Goal: Contribute content: Contribute content

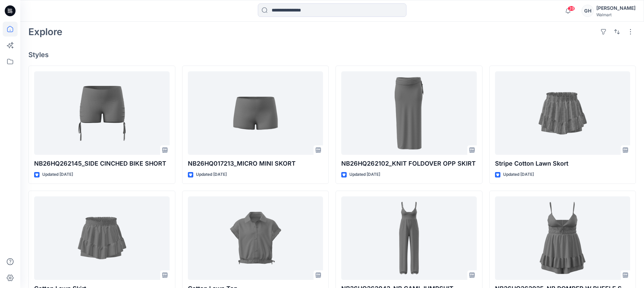
scroll to position [211, 0]
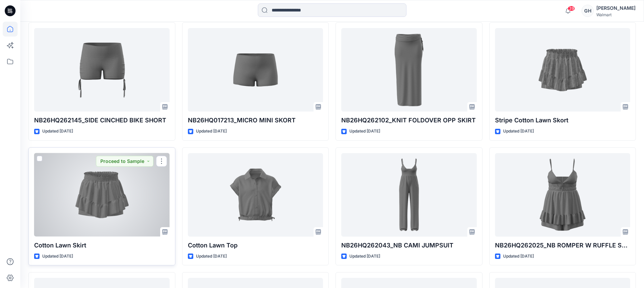
click at [93, 203] on div at bounding box center [101, 194] width 135 height 83
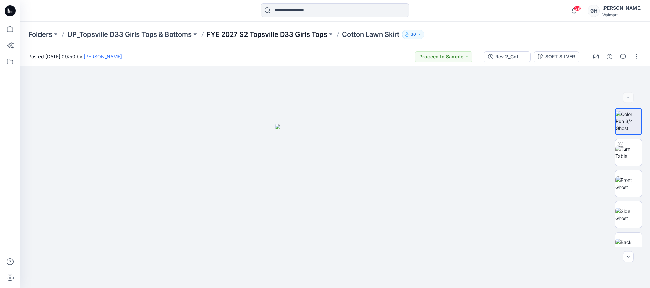
click at [274, 38] on p "FYE 2027 S2 Topsville D33 Girls Tops" at bounding box center [267, 34] width 121 height 9
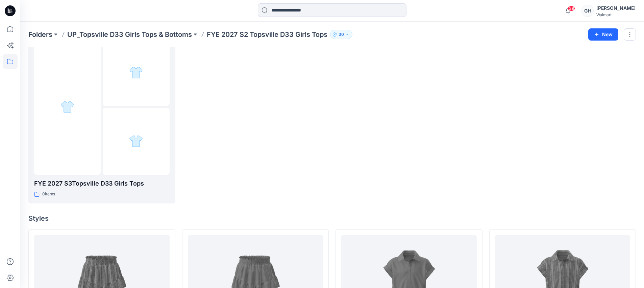
scroll to position [169, 0]
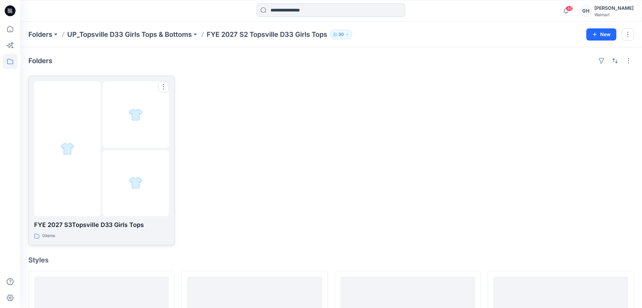
click at [119, 182] on div at bounding box center [136, 183] width 67 height 67
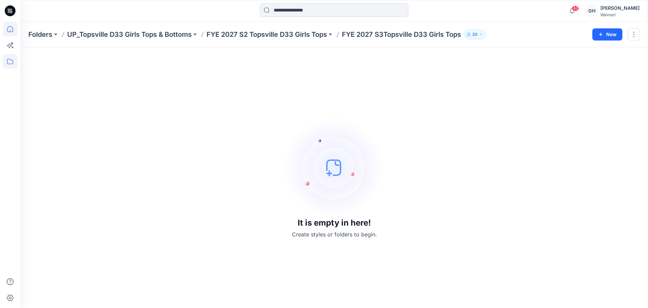
click at [16, 29] on icon at bounding box center [10, 29] width 15 height 15
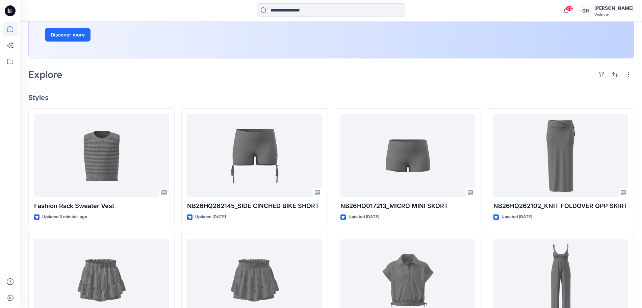
scroll to position [127, 0]
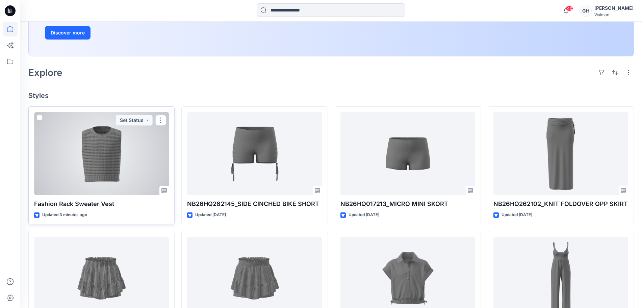
click at [115, 161] on div at bounding box center [101, 153] width 135 height 83
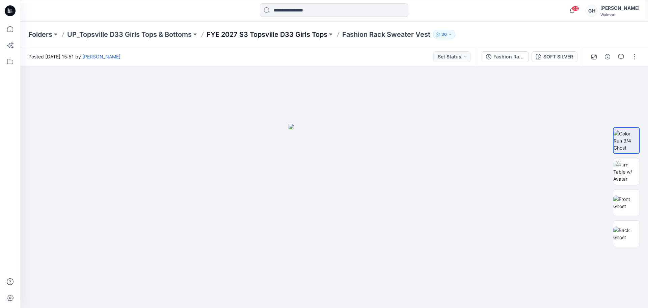
click at [269, 33] on p "FYE 2027 S3 Topsville D33 Girls Tops" at bounding box center [267, 34] width 121 height 9
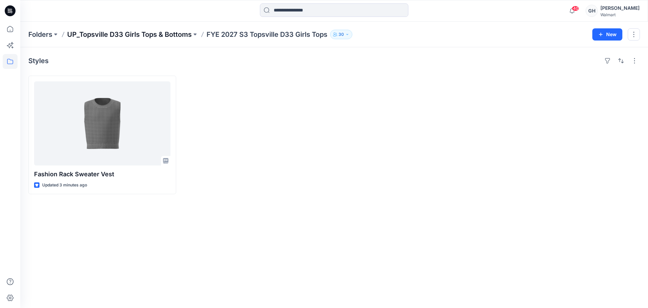
click at [150, 34] on p "UP_Topsville D33 Girls Tops & Bottoms" at bounding box center [129, 34] width 125 height 9
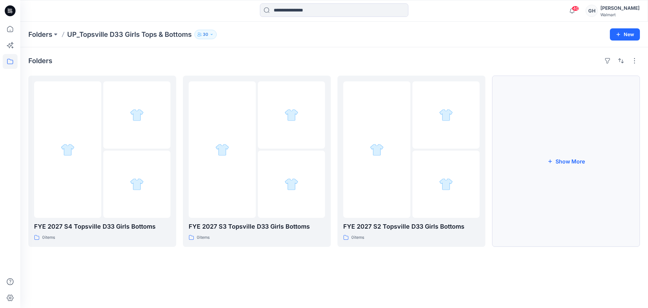
click at [534, 168] on button "Show More" at bounding box center [566, 161] width 148 height 171
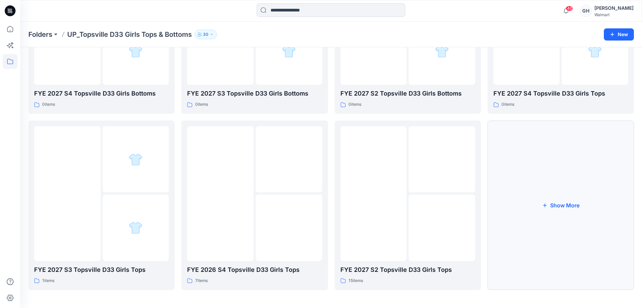
scroll to position [132, 0]
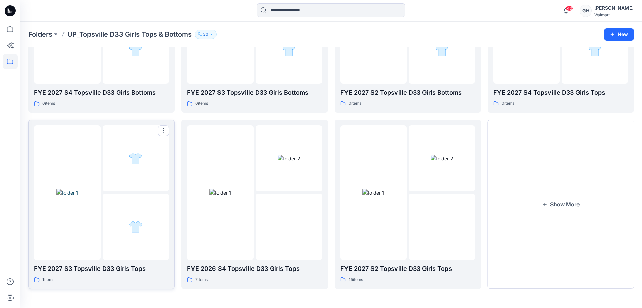
click at [120, 229] on div at bounding box center [136, 226] width 67 height 67
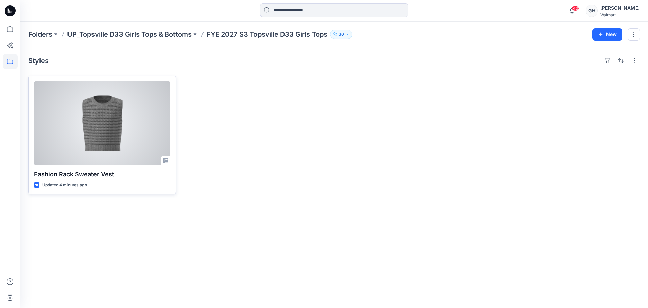
click at [116, 129] on div at bounding box center [102, 123] width 136 height 84
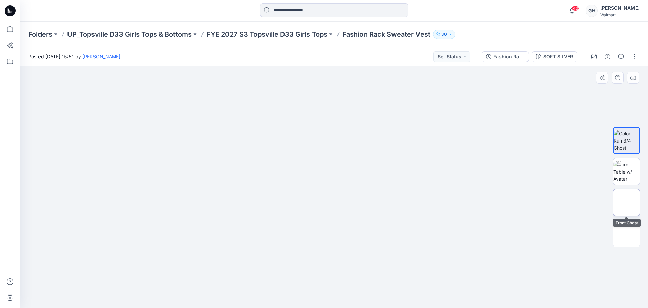
click at [627, 203] on img at bounding box center [627, 203] width 0 height 0
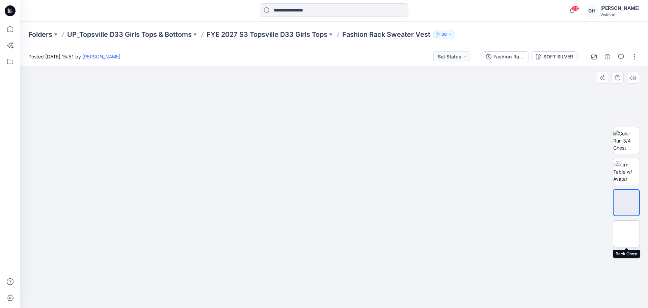
click at [627, 234] on img at bounding box center [627, 234] width 0 height 0
click at [627, 170] on img at bounding box center [627, 171] width 26 height 21
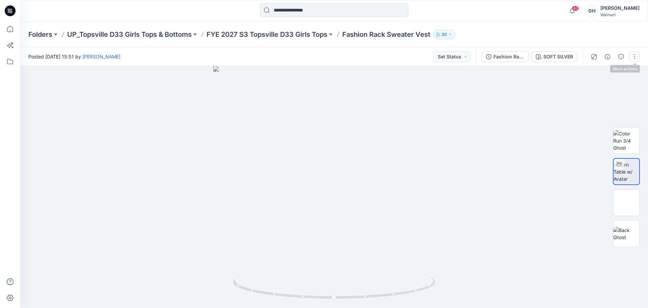
click at [637, 57] on button "button" at bounding box center [634, 56] width 11 height 11
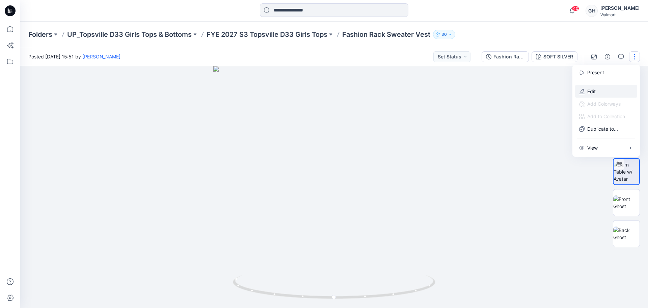
click at [586, 88] on button "Edit" at bounding box center [606, 91] width 62 height 12
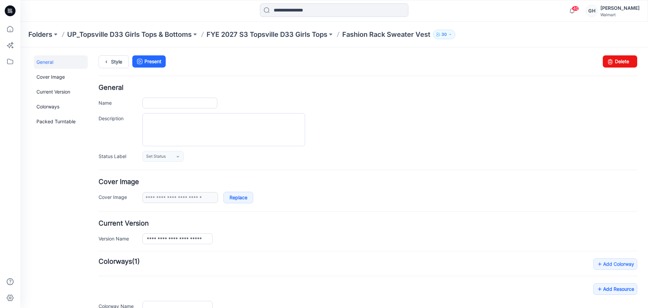
type input "**********"
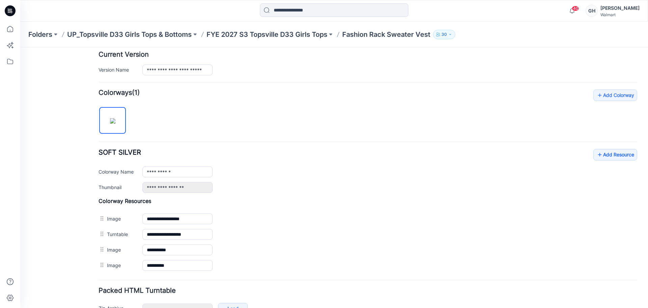
drag, startPoint x: 326, startPoint y: 263, endPoint x: 365, endPoint y: 51, distance: 215.3
click at [20, 47] on img at bounding box center [20, 47] width 0 height 0
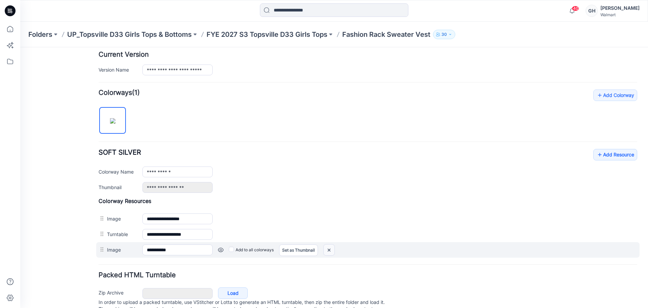
drag, startPoint x: 329, startPoint y: 249, endPoint x: 388, endPoint y: 85, distance: 174.6
click at [20, 47] on img at bounding box center [20, 47] width 0 height 0
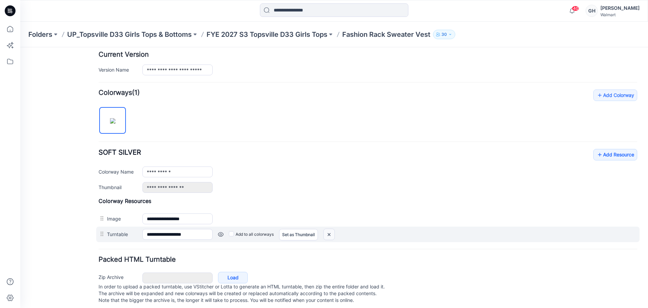
drag, startPoint x: 334, startPoint y: 233, endPoint x: 380, endPoint y: 89, distance: 150.7
click at [20, 47] on img at bounding box center [20, 47] width 0 height 0
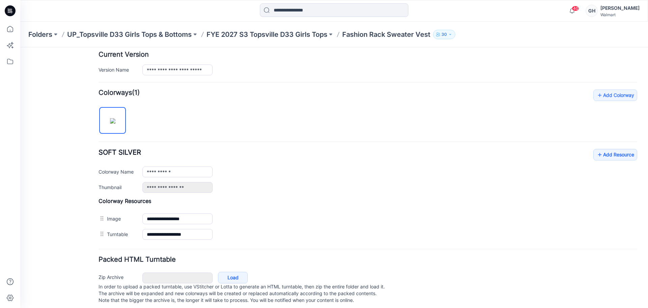
scroll to position [165, 0]
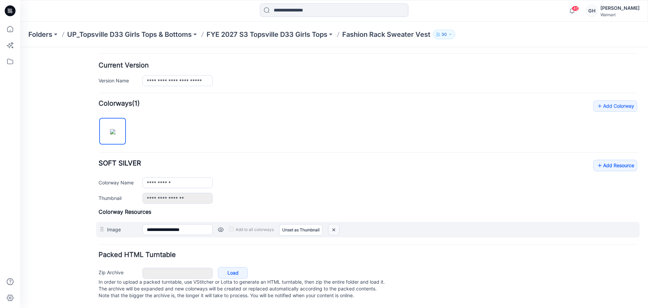
click at [336, 224] on img at bounding box center [334, 229] width 11 height 11
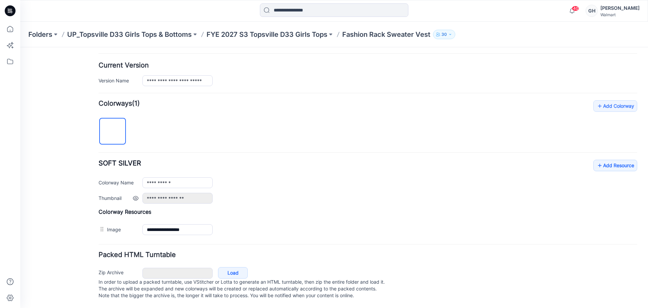
scroll to position [142, 0]
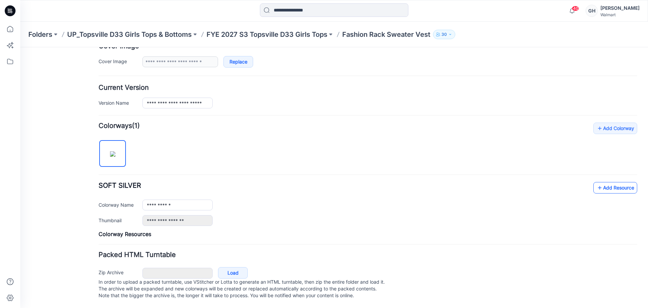
click at [613, 182] on link "Add Resource" at bounding box center [616, 187] width 44 height 11
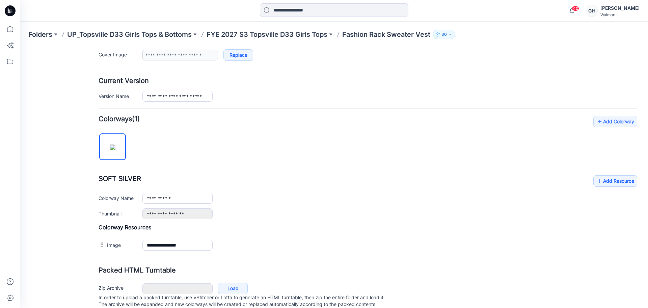
click at [610, 172] on div "**********" at bounding box center [368, 184] width 539 height 137
click at [606, 177] on link "Add Resource" at bounding box center [616, 180] width 44 height 11
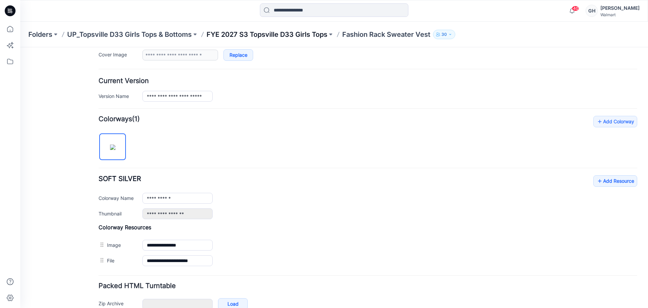
click at [319, 31] on p "FYE 2027 S3 Topsville D33 Girls Tops" at bounding box center [267, 34] width 121 height 9
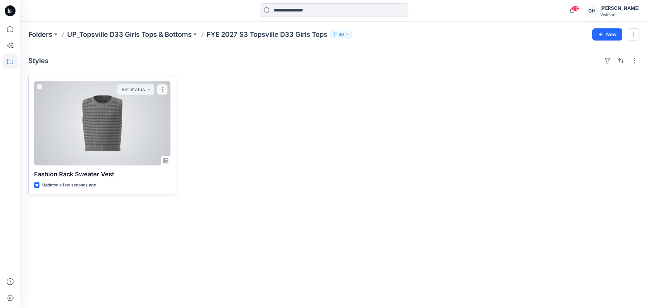
click at [125, 126] on div at bounding box center [102, 123] width 136 height 84
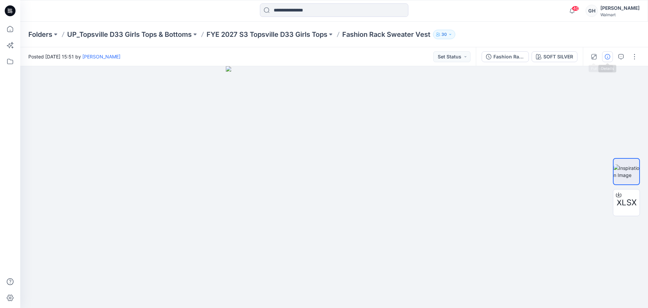
click at [604, 55] on button "button" at bounding box center [607, 56] width 11 height 11
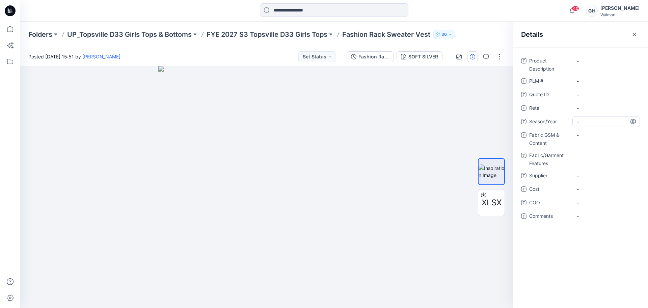
click at [595, 120] on span "-" at bounding box center [606, 121] width 59 height 7
type textarea "**********"
click at [581, 175] on span "-" at bounding box center [606, 175] width 59 height 7
type textarea "*********"
click at [590, 136] on Content "-" at bounding box center [606, 135] width 59 height 7
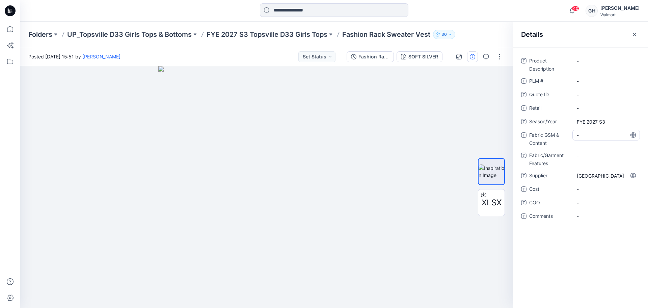
click at [594, 134] on Content "-" at bounding box center [606, 135] width 59 height 7
type textarea "**********"
click at [588, 157] on Features "-" at bounding box center [606, 155] width 59 height 7
click at [586, 150] on Content "7 GG 2 Ends /60% BCI Cotton/40% Acrylic /" at bounding box center [606, 140] width 59 height 21
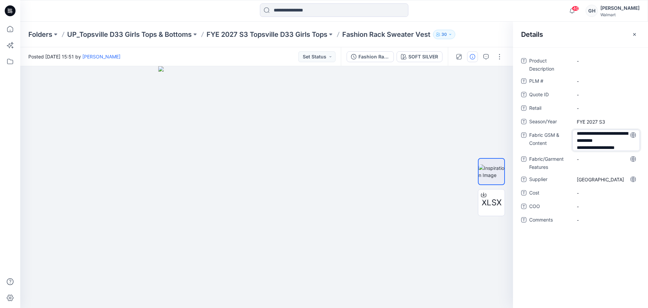
scroll to position [8, 0]
type textarea "**********"
click at [591, 161] on Features "-" at bounding box center [606, 159] width 59 height 7
click at [604, 152] on div "Product Description - PLM # - Quote ID - Retail - Season/Year FYE 2027 S3 Fabri…" at bounding box center [580, 144] width 119 height 179
click at [608, 148] on Content "7 GG 2 Ends /60% BCI Cotton/40% Acrylic /SB Cotton Acrylic Sweater |" at bounding box center [606, 140] width 59 height 21
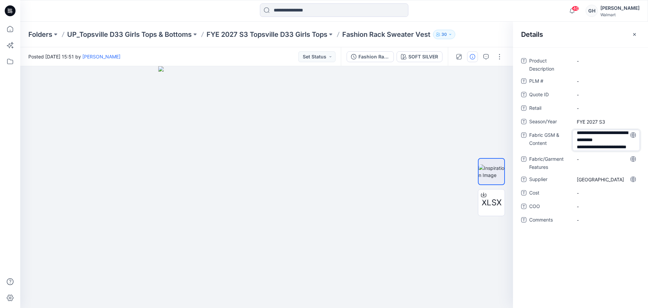
scroll to position [9, 0]
click at [608, 148] on textarea "**********" at bounding box center [607, 140] width 68 height 21
type textarea "**********"
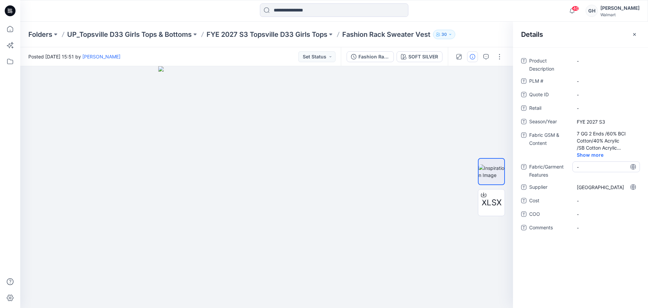
click at [597, 163] on div "-" at bounding box center [607, 166] width 68 height 11
click at [605, 147] on Content "7 GG 2 Ends /60% BCI Cotton/40% Acrylic /SB Cotton Acrylic Sweater | 7GG 2 Ends…" at bounding box center [606, 140] width 59 height 21
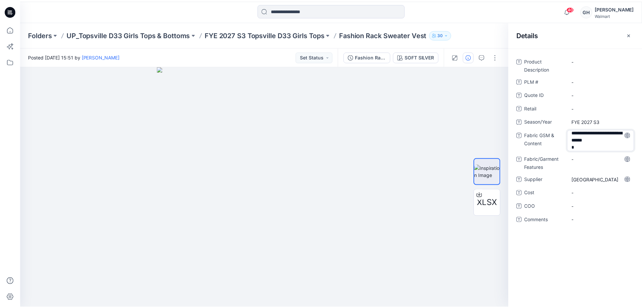
scroll to position [30, 0]
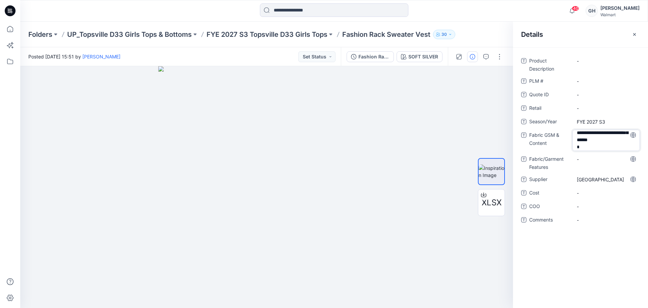
click at [602, 147] on textarea "**********" at bounding box center [607, 140] width 68 height 21
type textarea "**********"
click at [595, 161] on div "**********" at bounding box center [580, 144] width 119 height 178
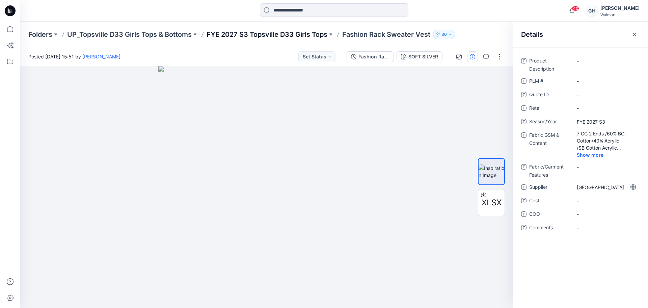
click at [306, 32] on p "FYE 2027 S3 Topsville D33 Girls Tops" at bounding box center [267, 34] width 121 height 9
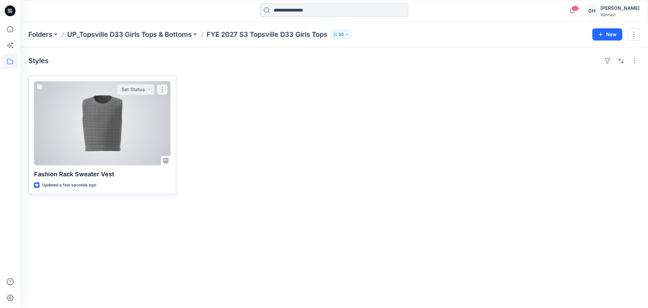
click at [80, 130] on div at bounding box center [102, 123] width 136 height 84
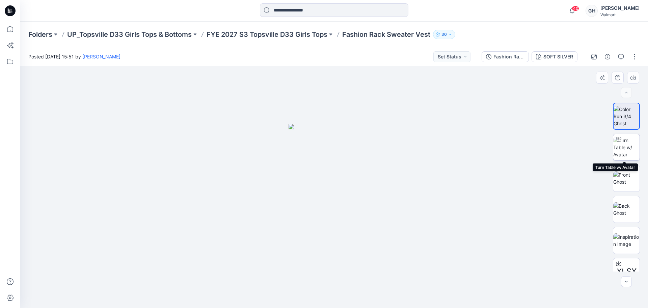
click at [626, 152] on img at bounding box center [627, 147] width 26 height 21
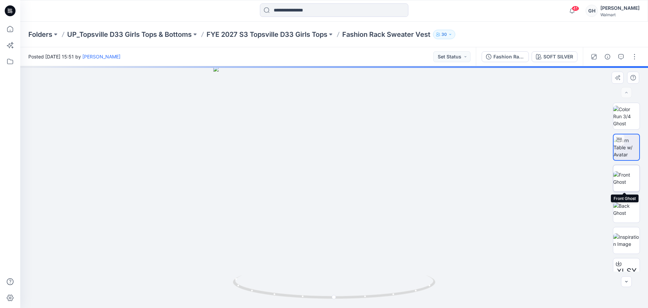
click at [624, 178] on img at bounding box center [627, 178] width 26 height 14
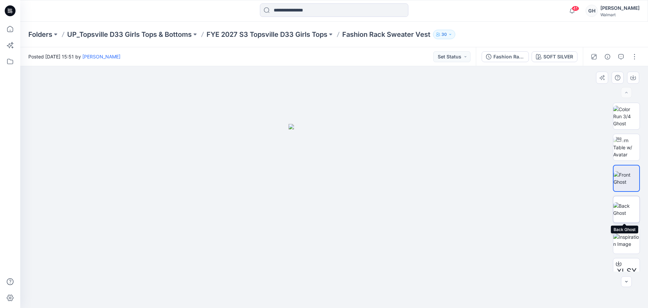
click at [630, 212] on img at bounding box center [627, 209] width 26 height 14
click at [625, 143] on img at bounding box center [627, 147] width 26 height 21
click at [284, 33] on p "FYE 2027 S3 Topsville D33 Girls Tops" at bounding box center [267, 34] width 121 height 9
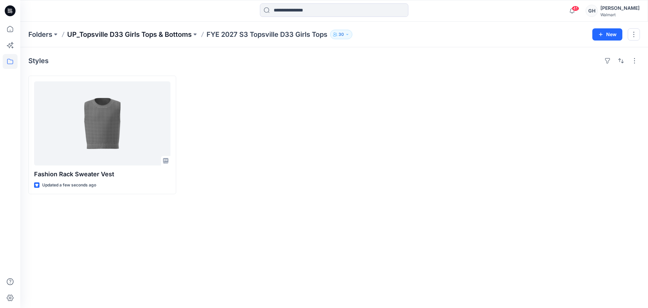
click at [192, 33] on p "UP_Topsville D33 Girls Tops & Bottoms" at bounding box center [129, 34] width 125 height 9
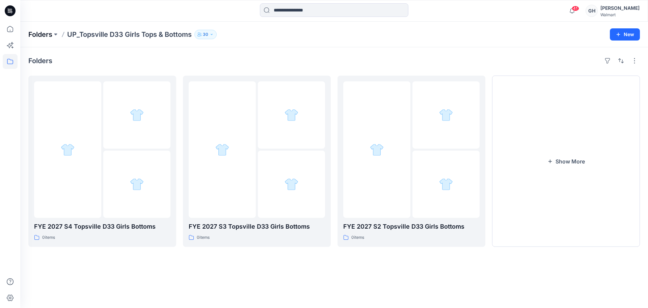
click at [52, 30] on p "Folders" at bounding box center [40, 34] width 24 height 9
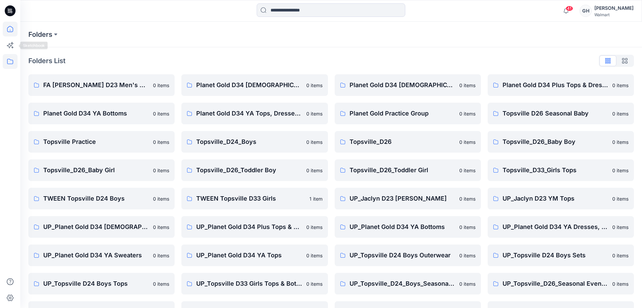
click at [4, 33] on icon at bounding box center [10, 29] width 15 height 15
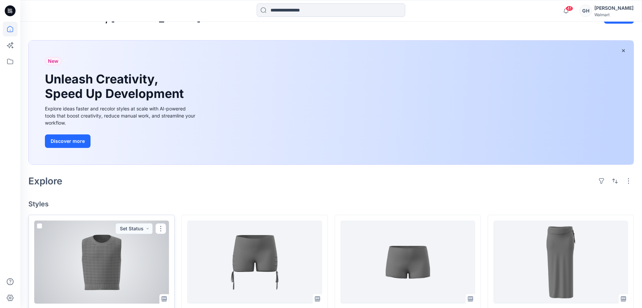
scroll to position [127, 0]
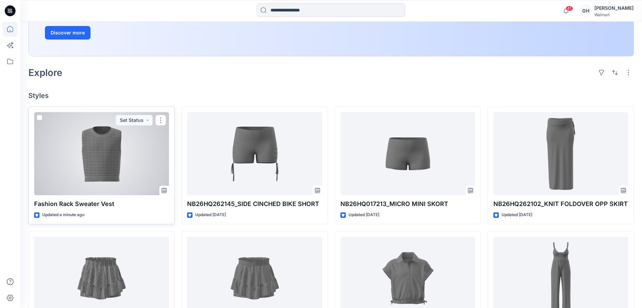
click at [123, 175] on div at bounding box center [101, 153] width 135 height 83
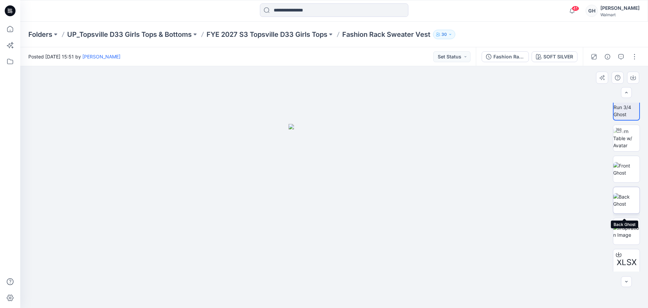
scroll to position [14, 0]
click at [625, 226] on img at bounding box center [627, 227] width 26 height 14
